Goal: Task Accomplishment & Management: Complete application form

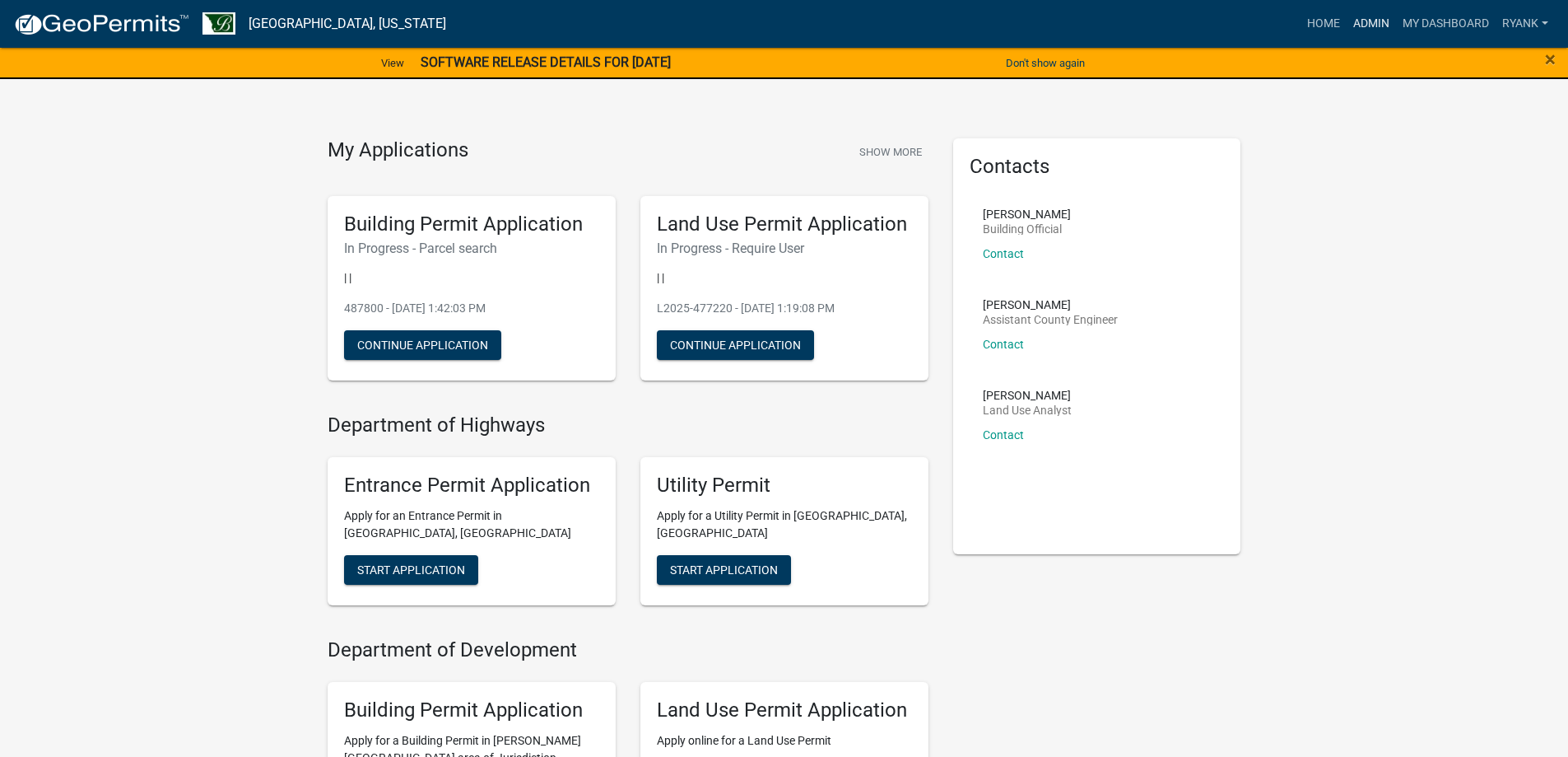
click at [1370, 23] on link "Admin" at bounding box center [1372, 24] width 49 height 31
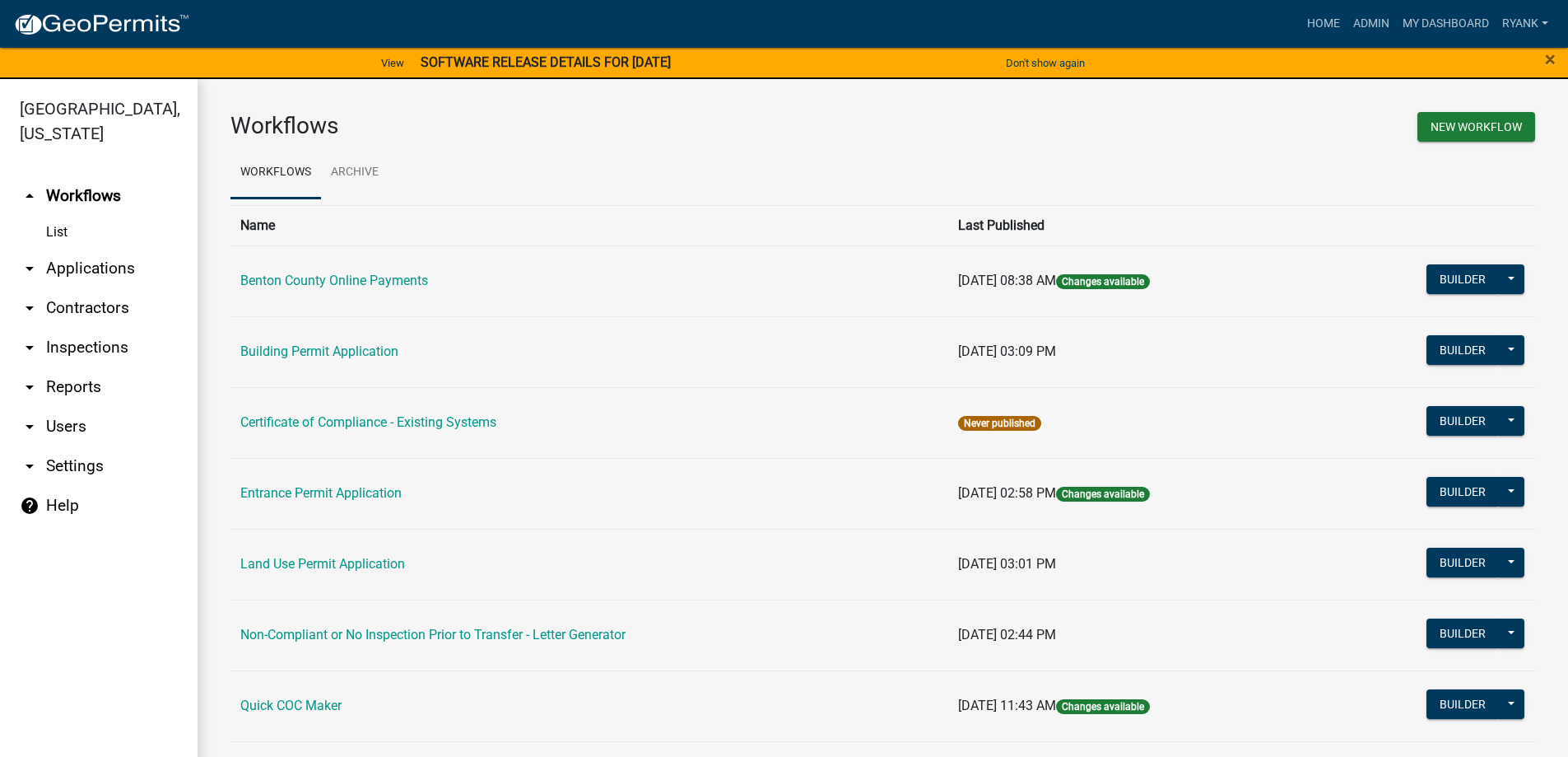
click at [100, 265] on link "arrow_drop_down Applications" at bounding box center [99, 268] width 197 height 40
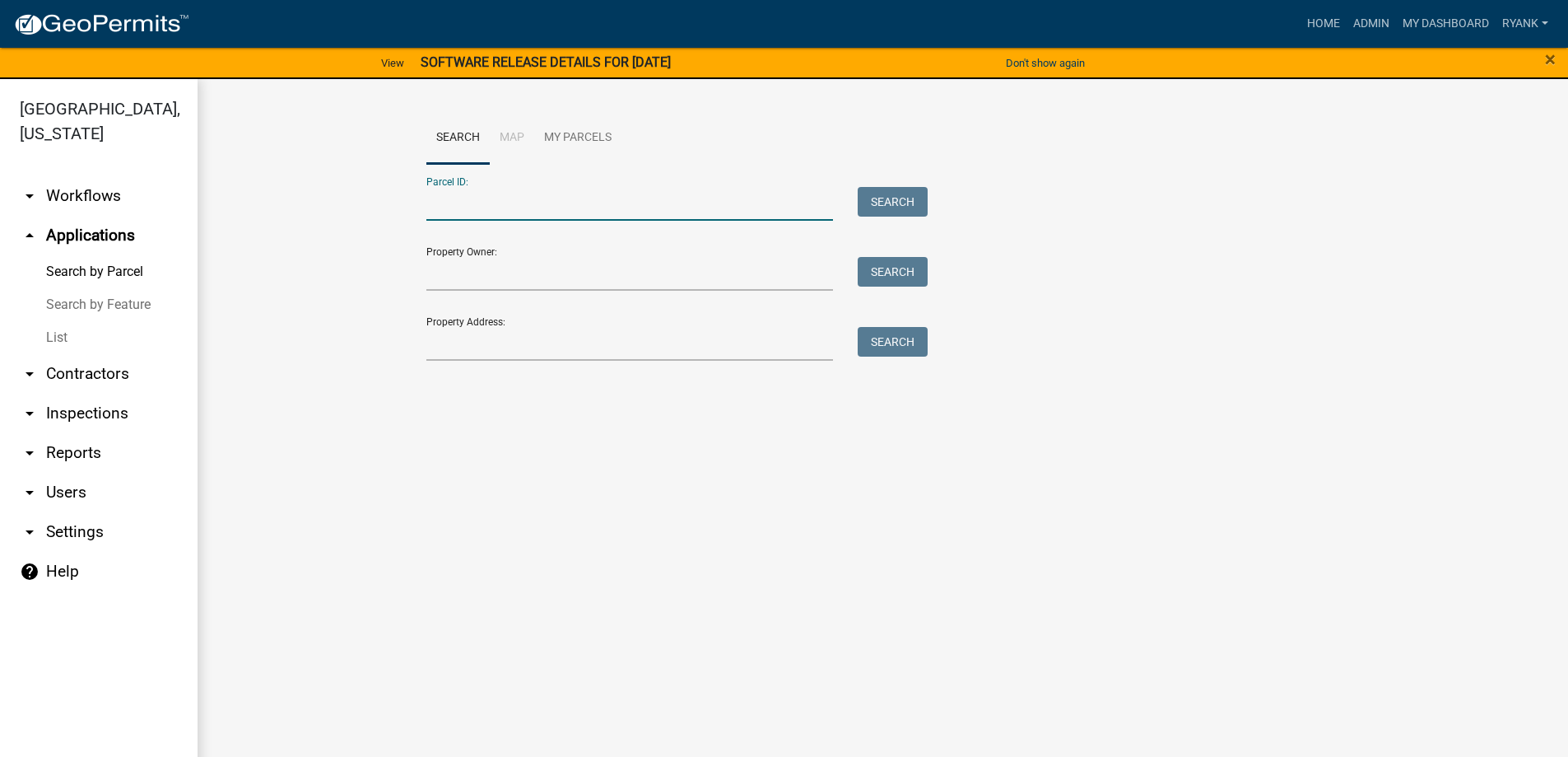
paste input "030025401"
type input "030025401"
click at [890, 203] on button "Search" at bounding box center [893, 201] width 70 height 29
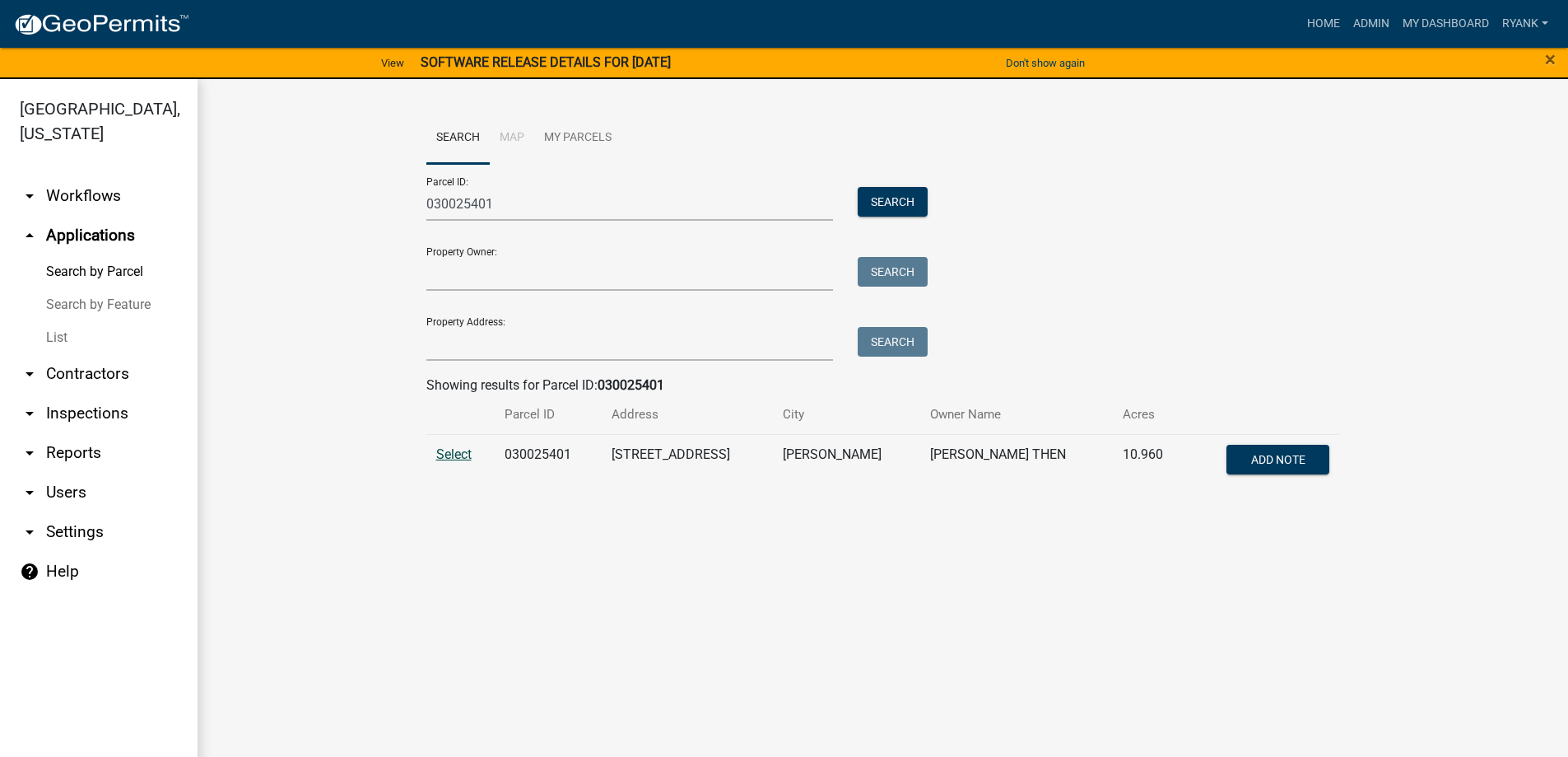
click at [457, 454] on span "Select" at bounding box center [453, 454] width 35 height 15
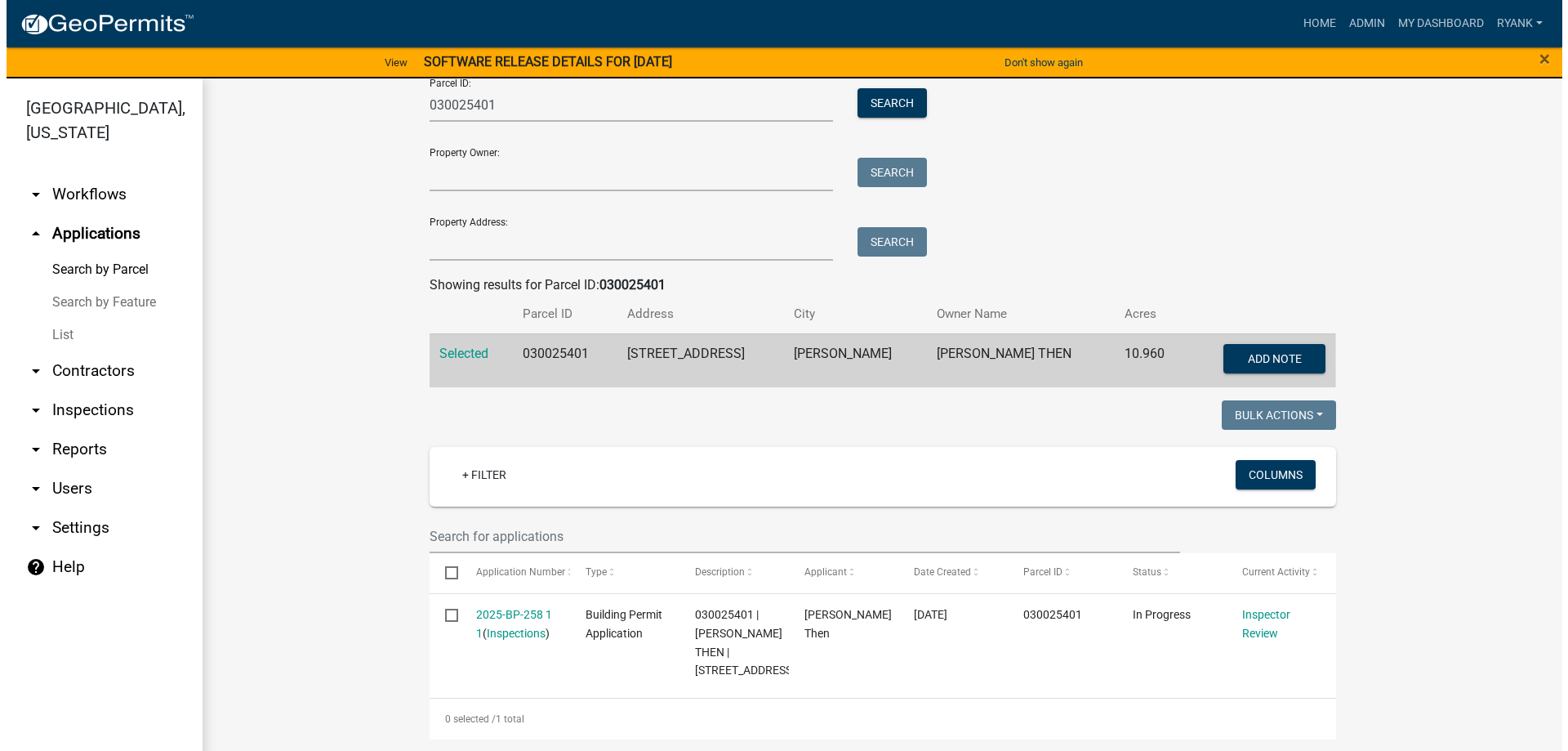
scroll to position [99, 0]
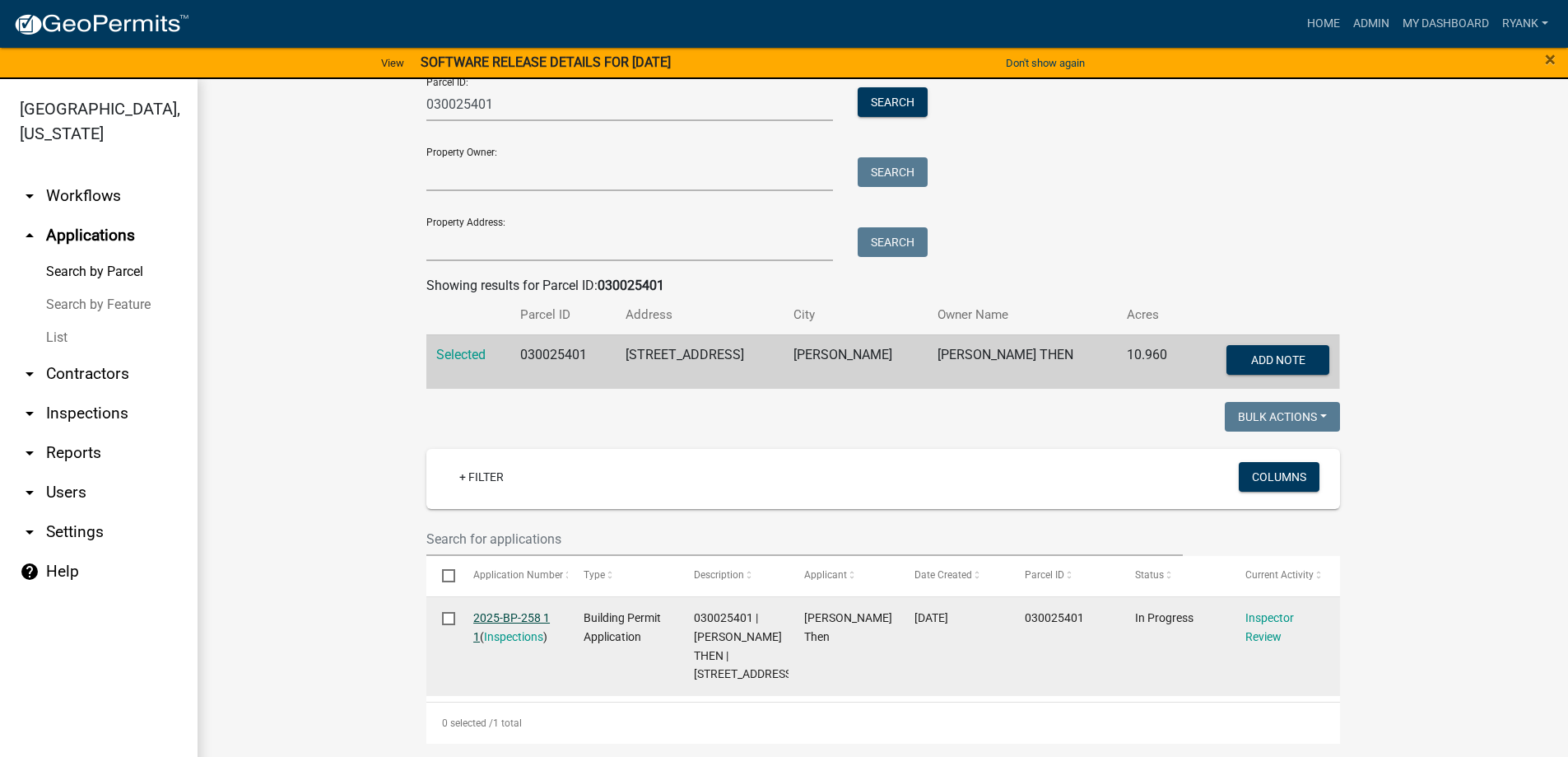
click at [508, 613] on link "2025-BP-258 1 1" at bounding box center [511, 627] width 77 height 32
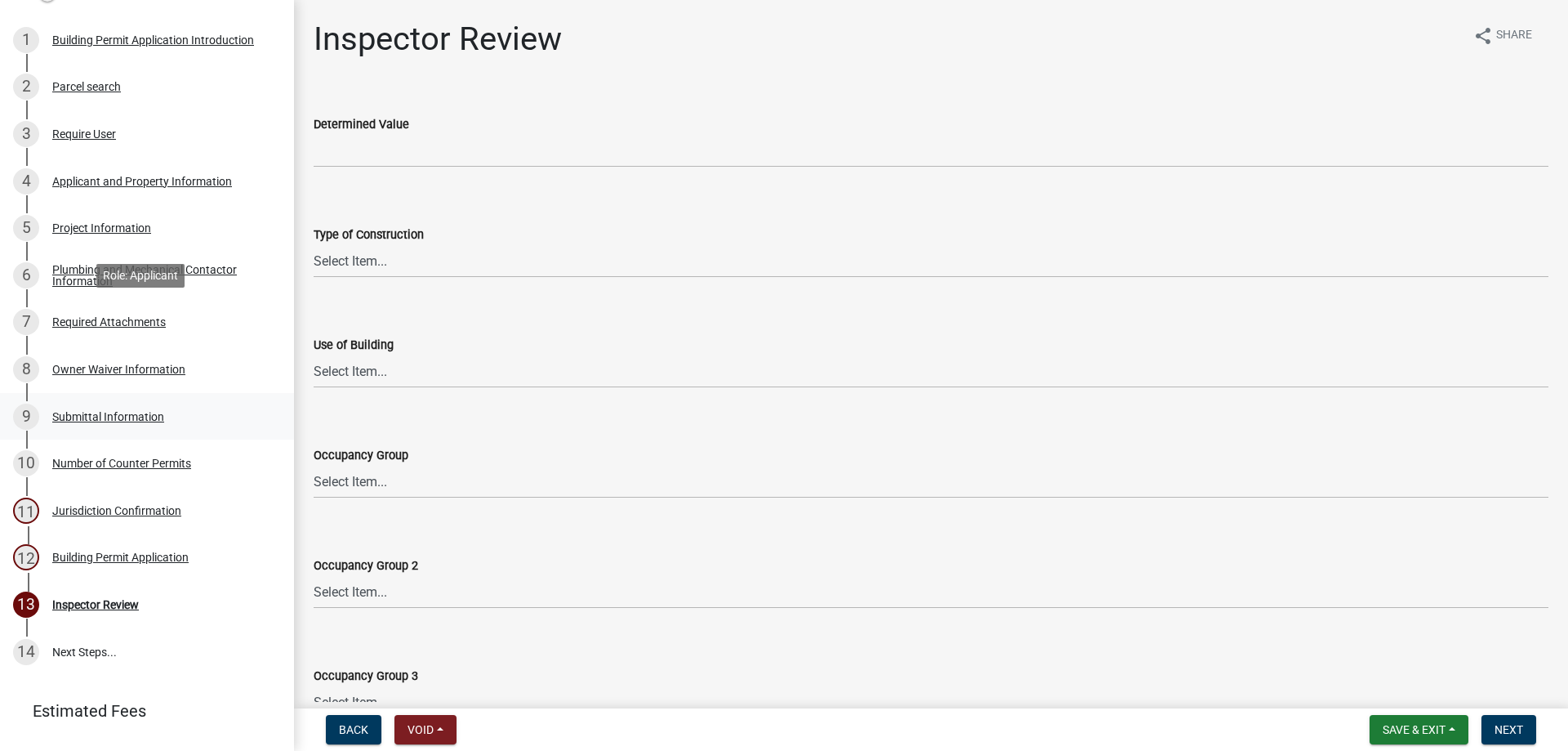
scroll to position [220, 0]
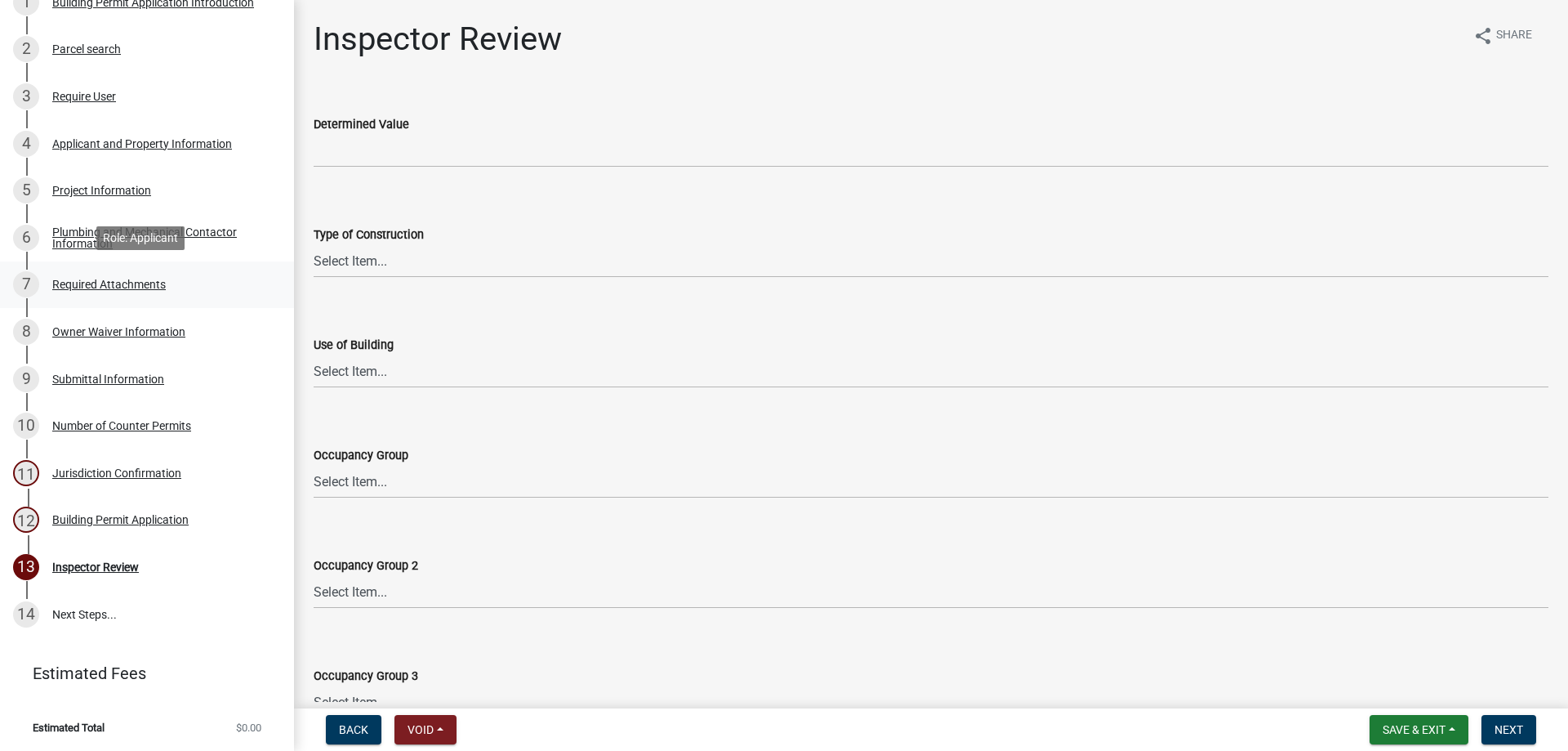
click at [138, 287] on div "Required Attachments" at bounding box center [109, 284] width 114 height 11
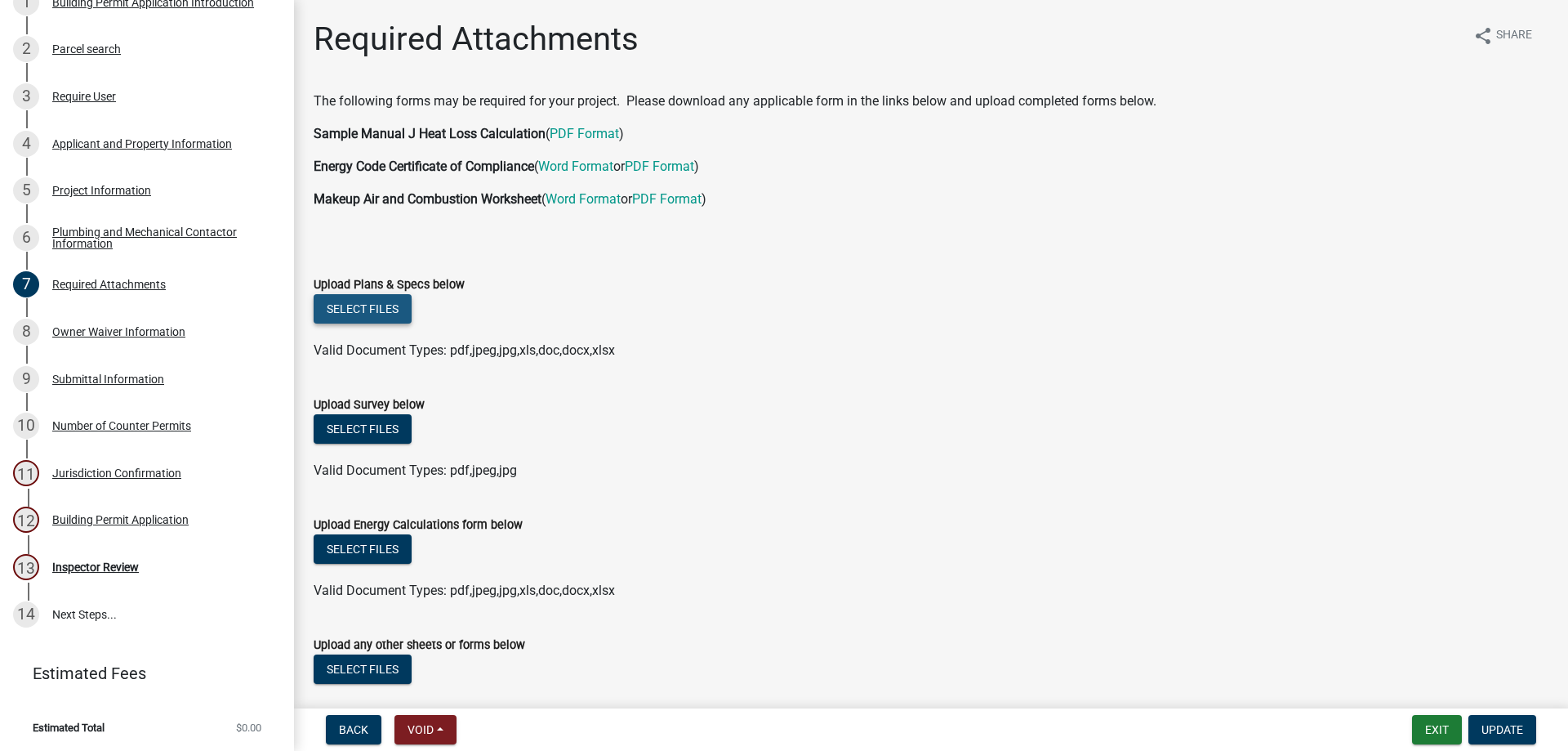
click at [363, 315] on button "Select files" at bounding box center [362, 309] width 98 height 29
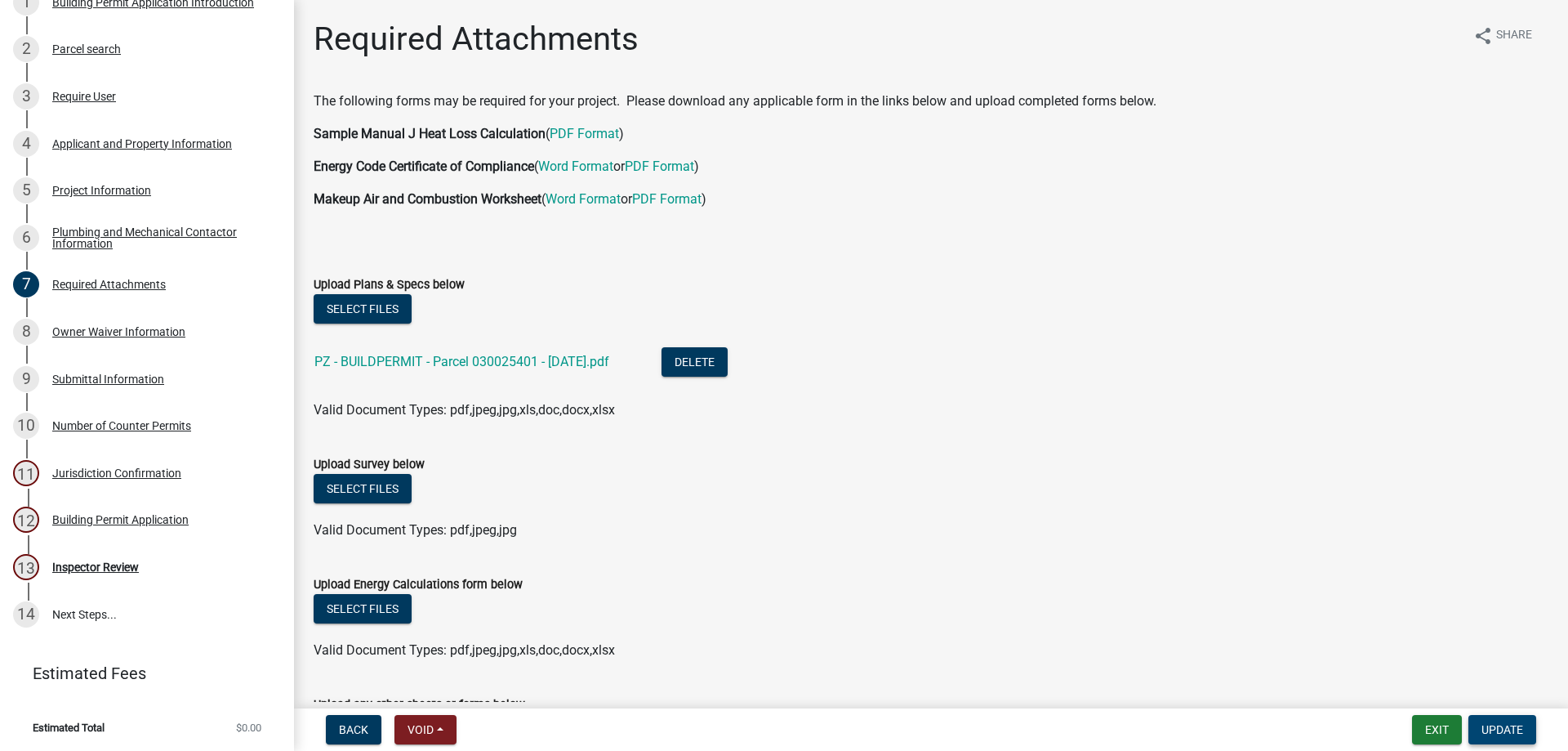
click at [1510, 725] on span "Update" at bounding box center [1502, 729] width 41 height 13
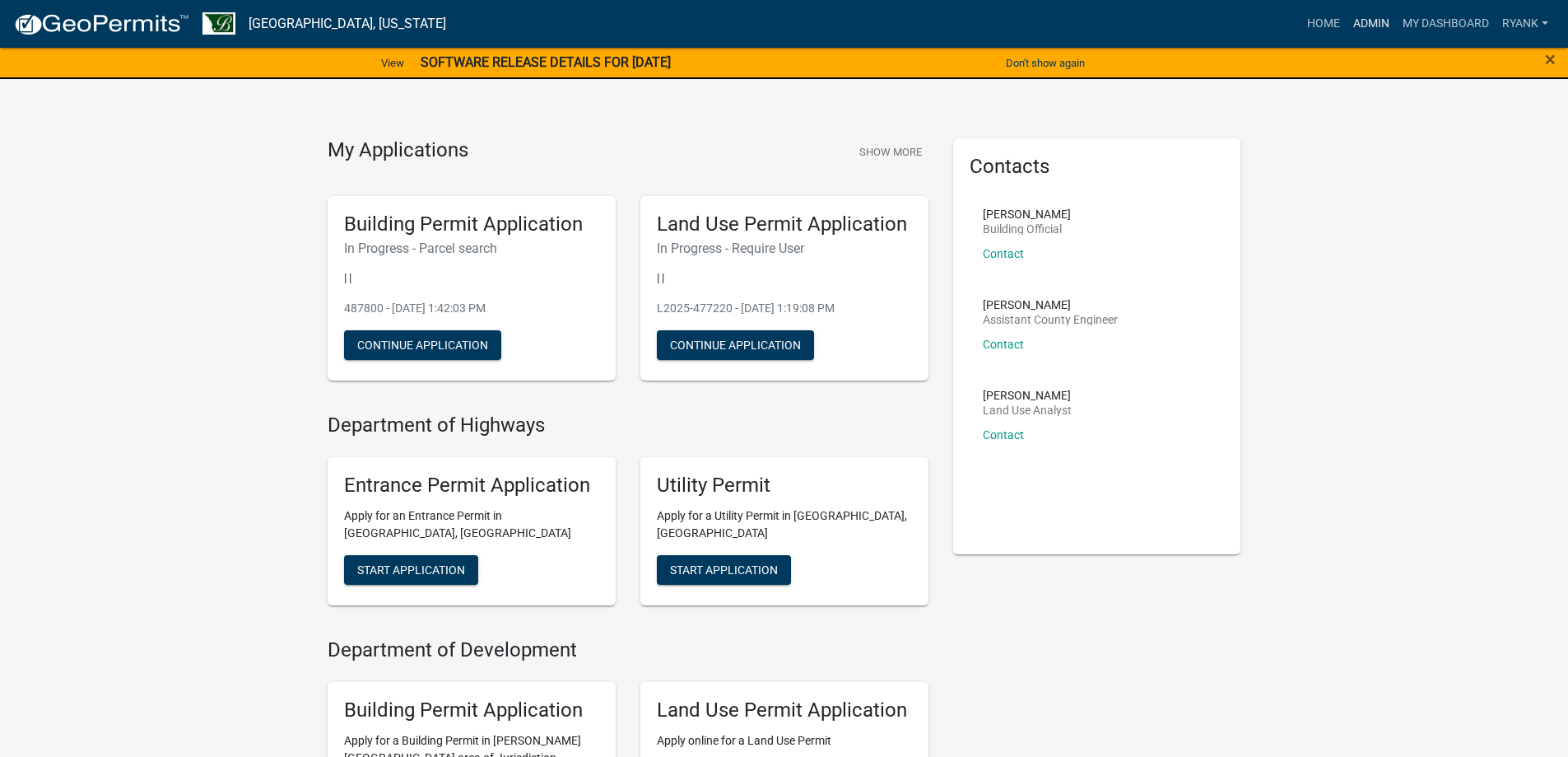
click at [1372, 22] on link "Admin" at bounding box center [1372, 24] width 49 height 31
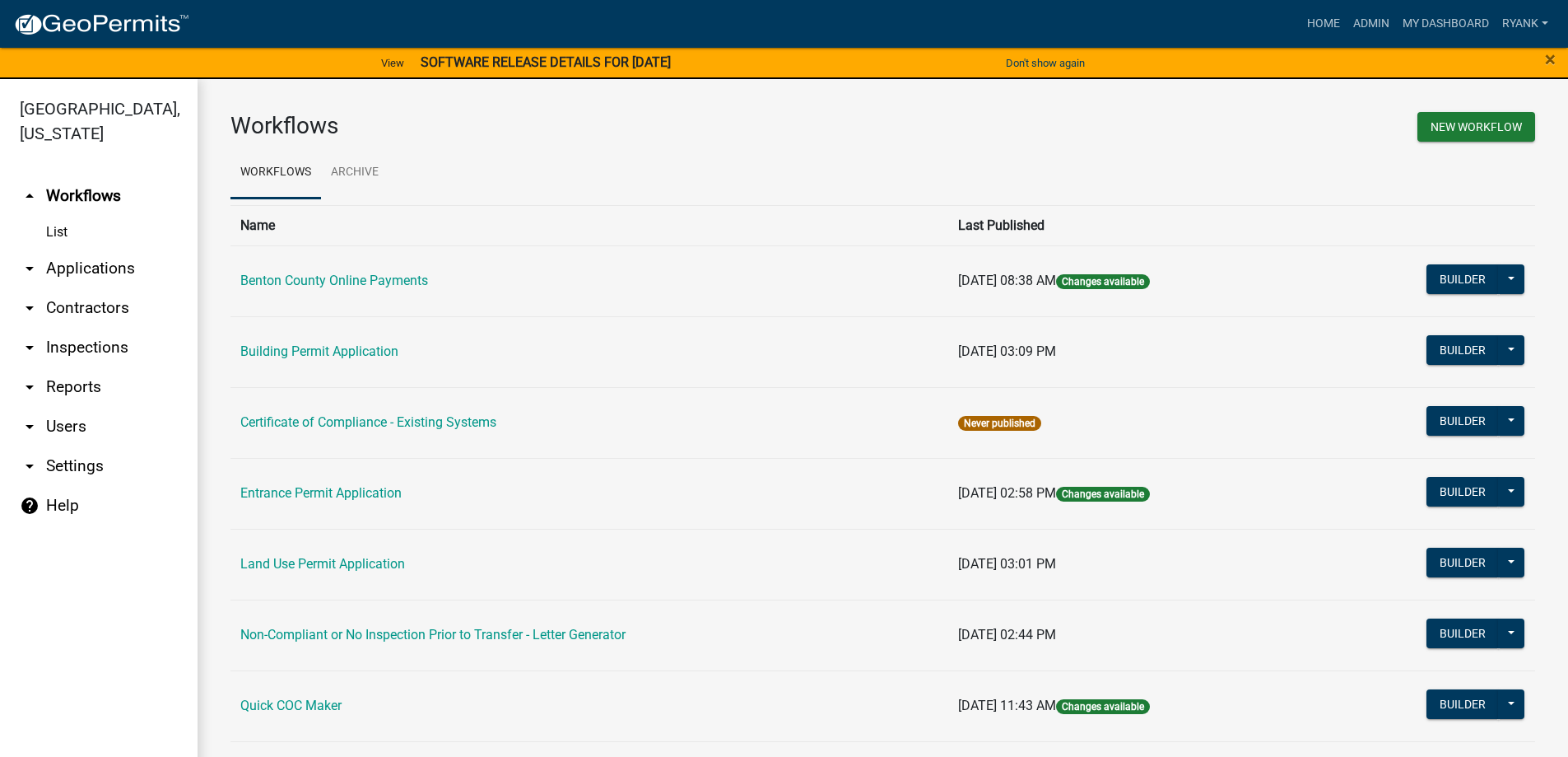
click at [103, 263] on link "arrow_drop_down Applications" at bounding box center [99, 268] width 197 height 40
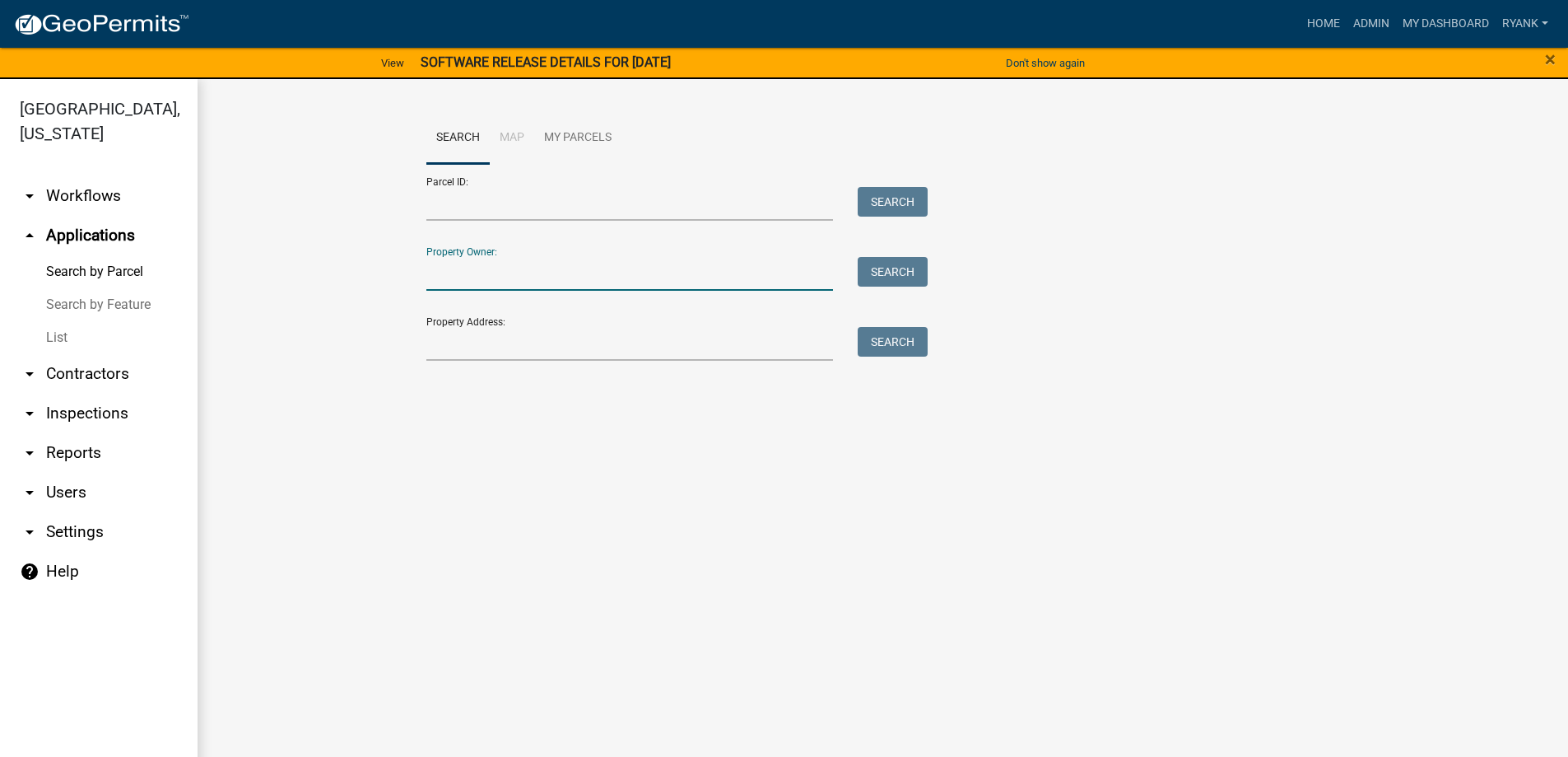
click at [443, 276] on input "Property Owner:" at bounding box center [630, 274] width 408 height 34
click at [458, 268] on input "Property Owner:" at bounding box center [630, 274] width 408 height 34
click at [447, 284] on input "Property Owner:" at bounding box center [630, 274] width 408 height 34
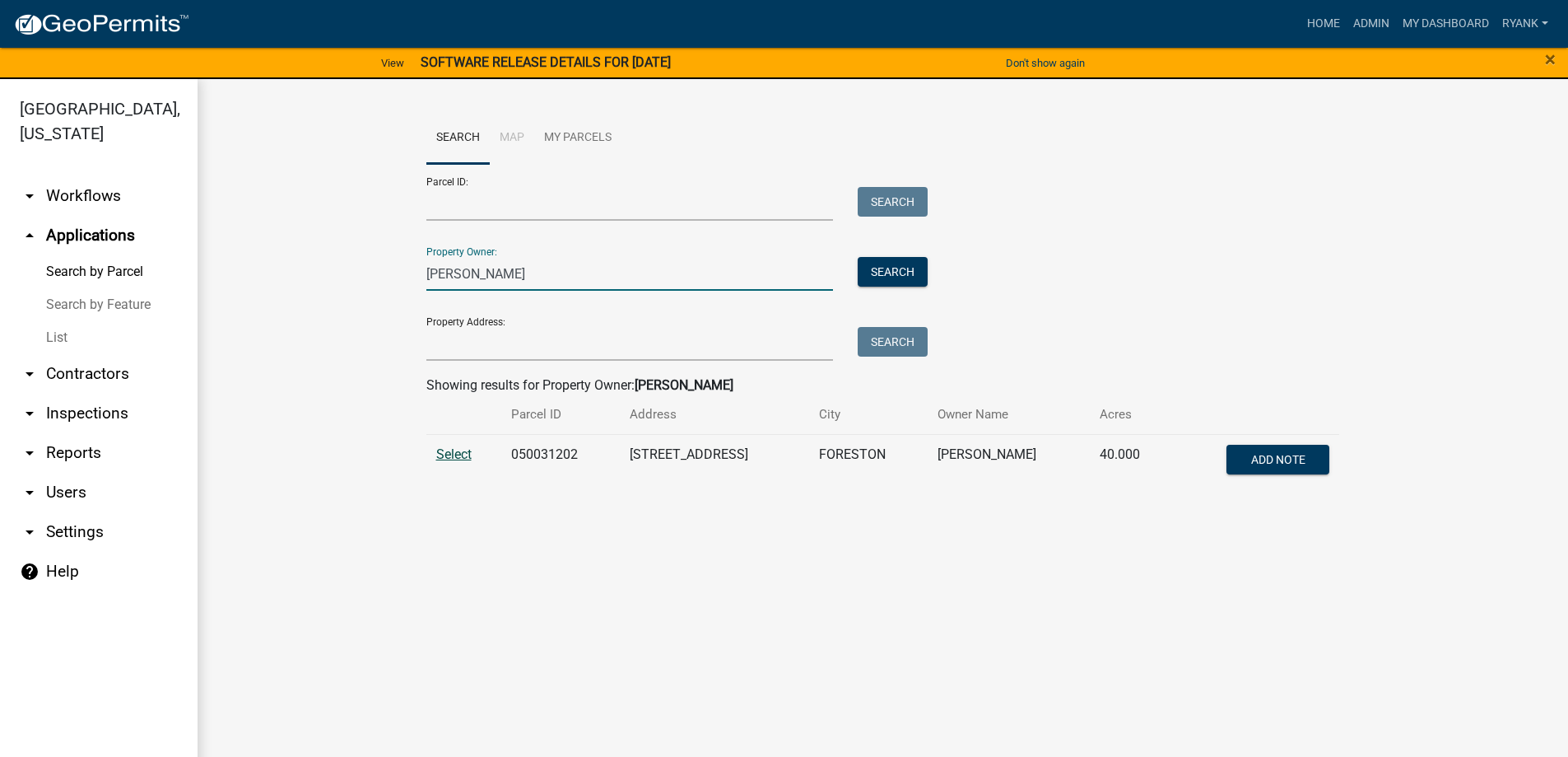
type input "[PERSON_NAME]"
click at [449, 450] on span "Select" at bounding box center [453, 454] width 35 height 15
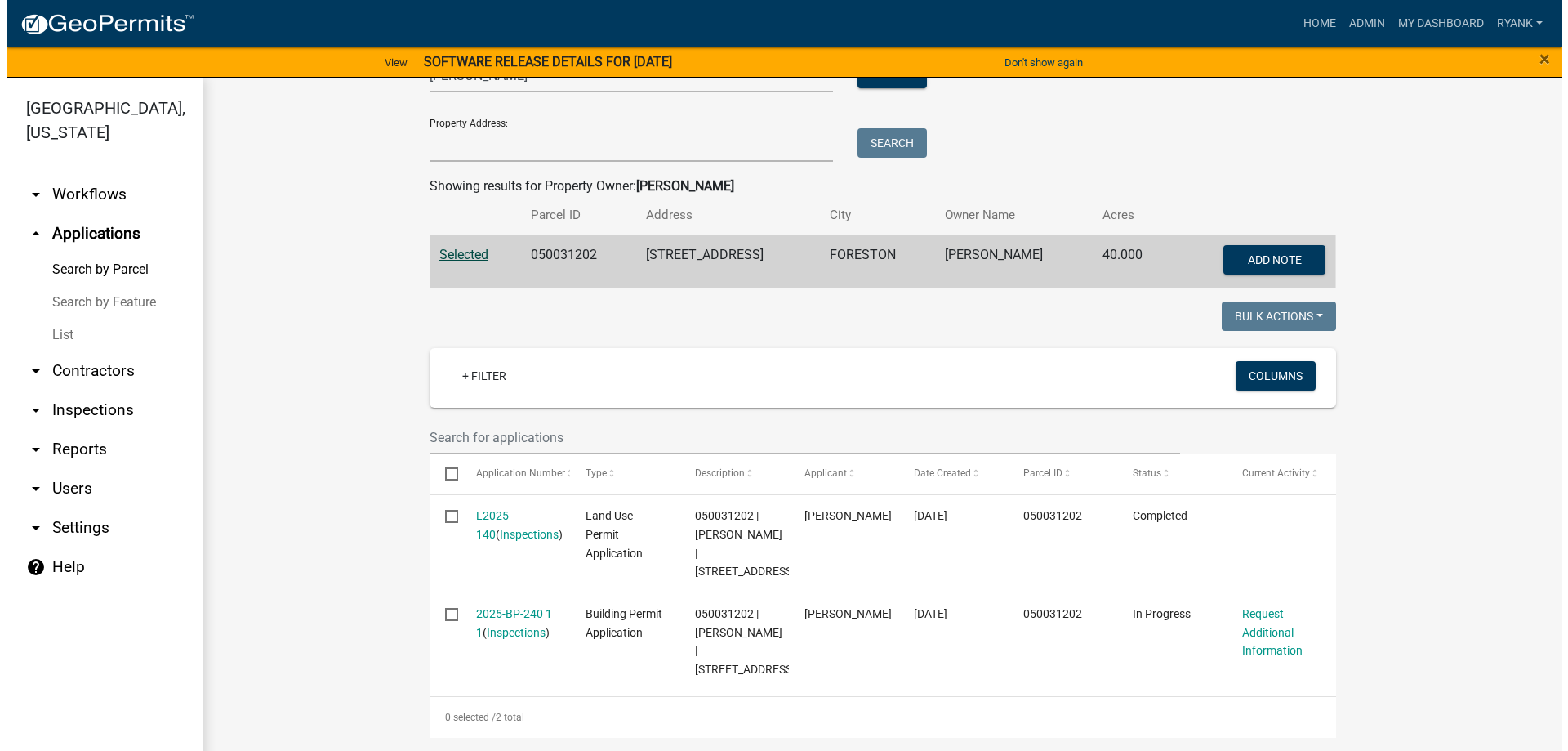
scroll to position [233, 0]
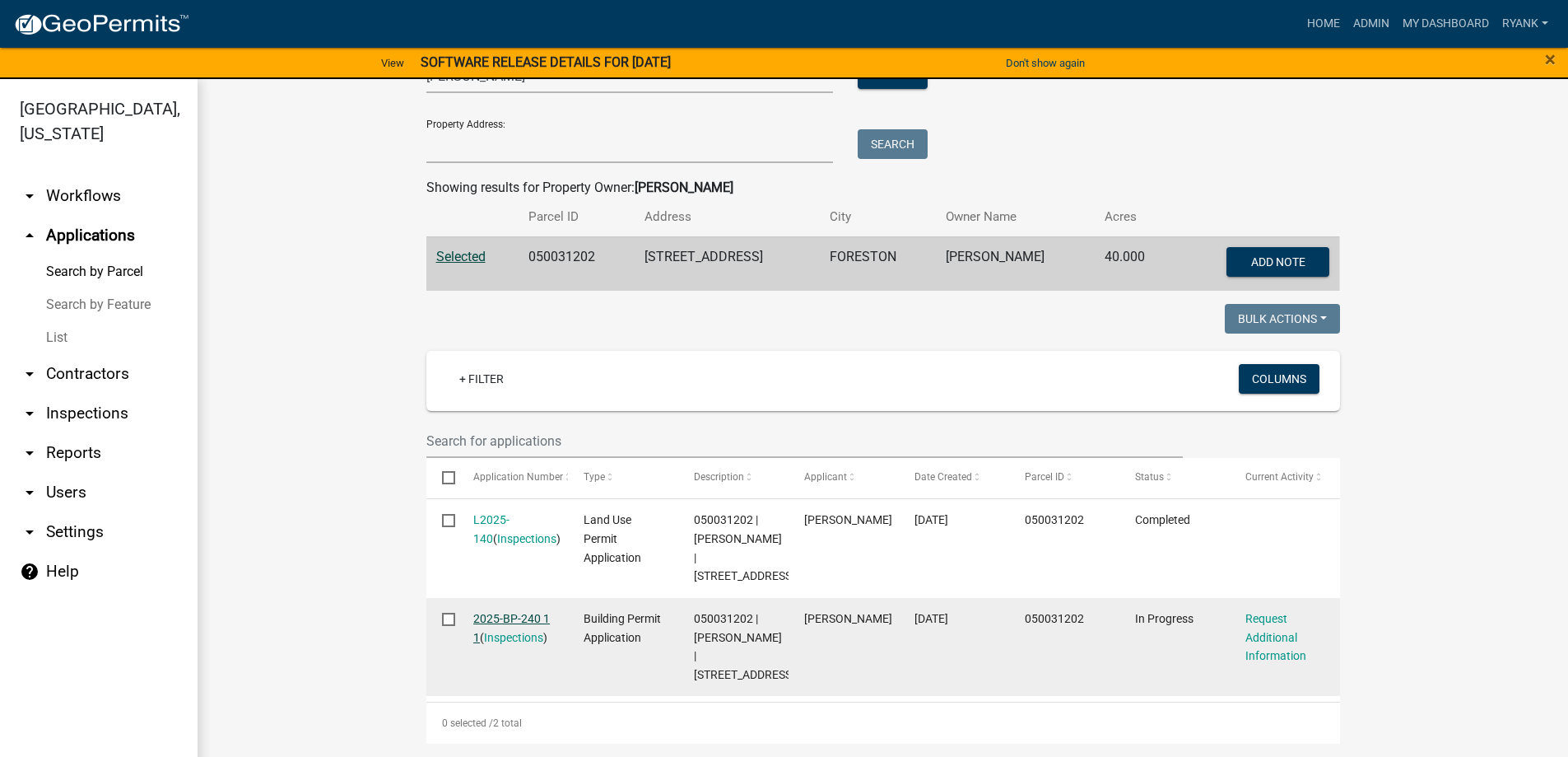
click at [518, 612] on link "2025-BP-240 1 1" at bounding box center [511, 628] width 77 height 32
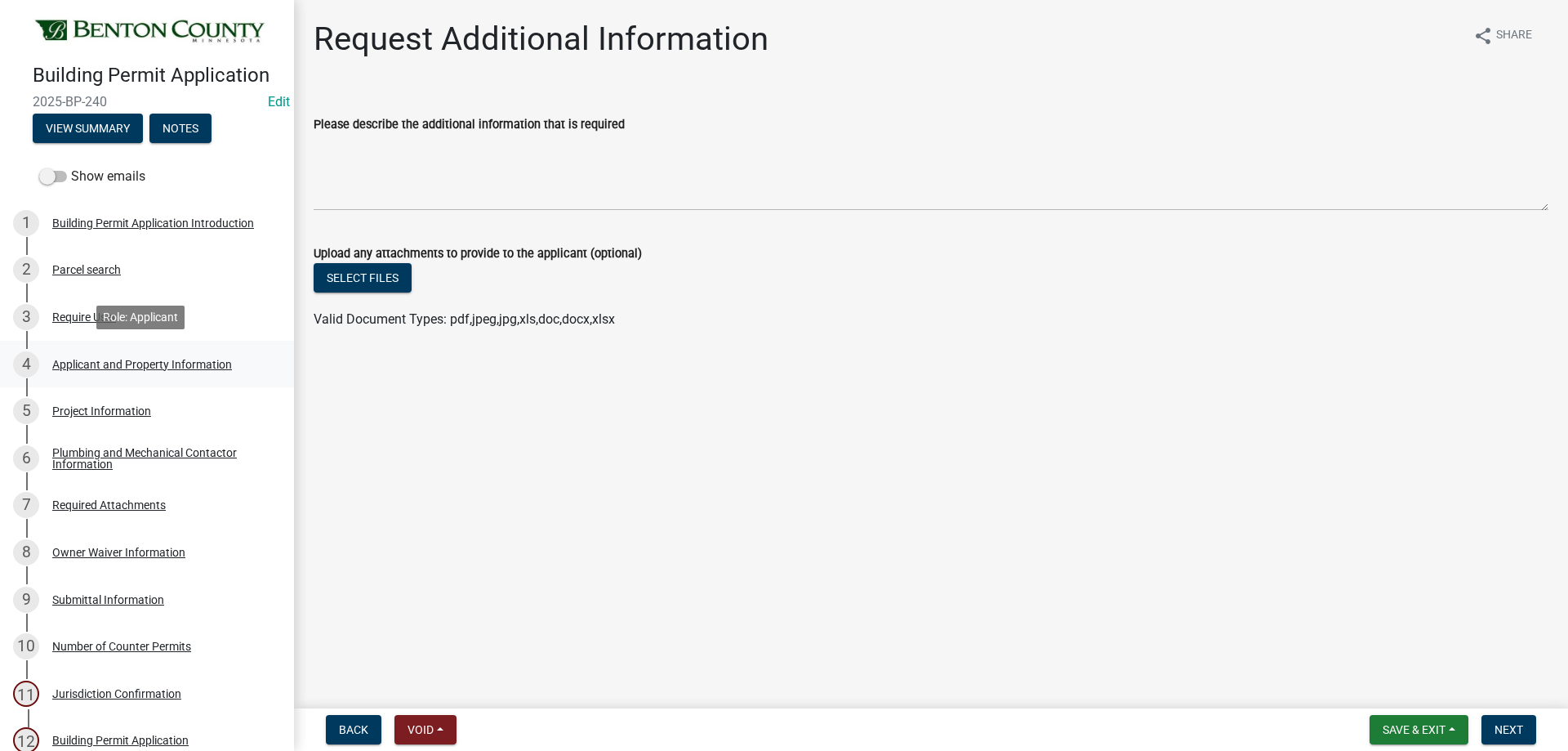
click at [134, 365] on div "Applicant and Property Information" at bounding box center [142, 364] width 180 height 11
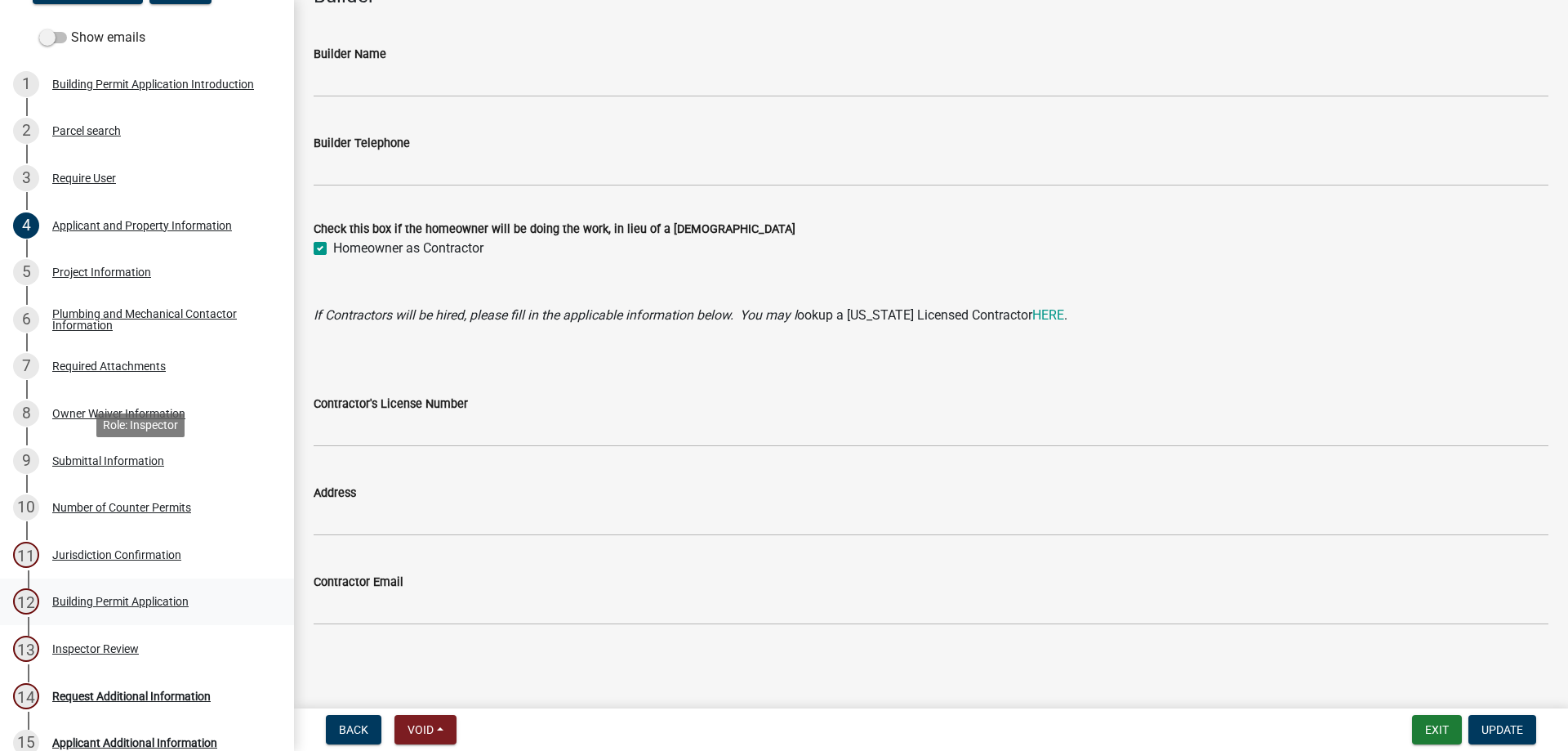
scroll to position [315, 0]
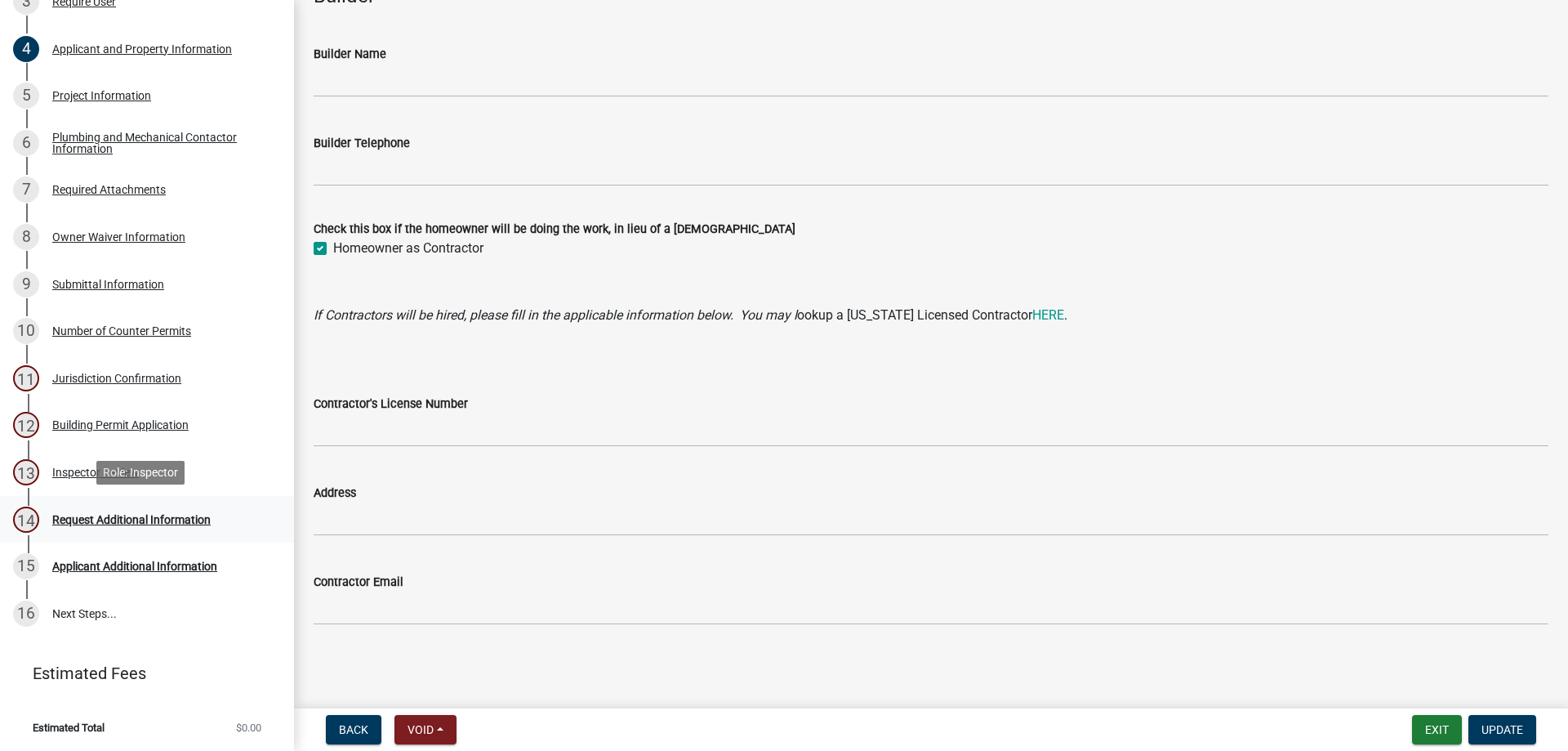
drag, startPoint x: 99, startPoint y: 508, endPoint x: 99, endPoint y: 524, distance: 16.0
click at [99, 524] on div "14 Request Additional Information" at bounding box center [140, 519] width 255 height 26
